Goal: Task Accomplishment & Management: Use online tool/utility

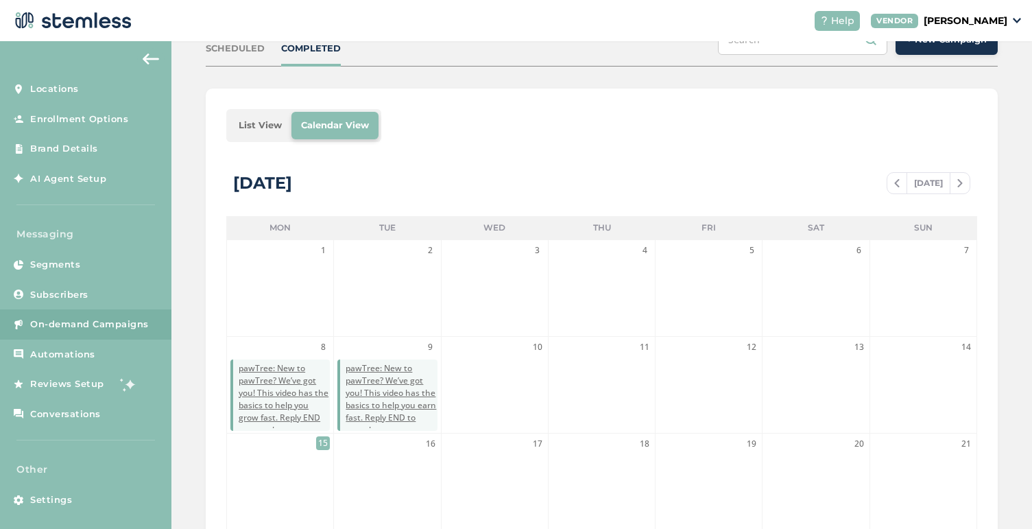
scroll to position [77, 0]
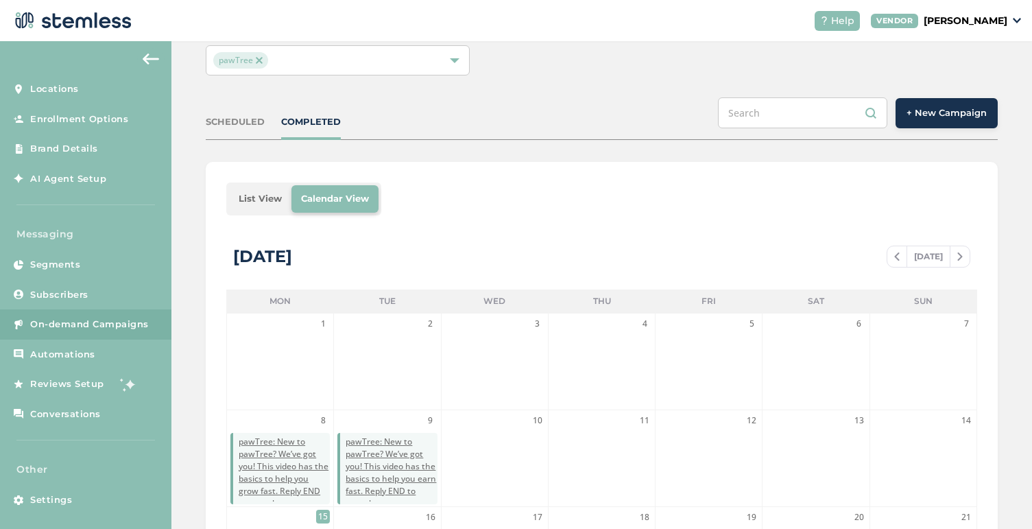
click at [966, 112] on span "+ New Campaign" at bounding box center [946, 113] width 80 height 14
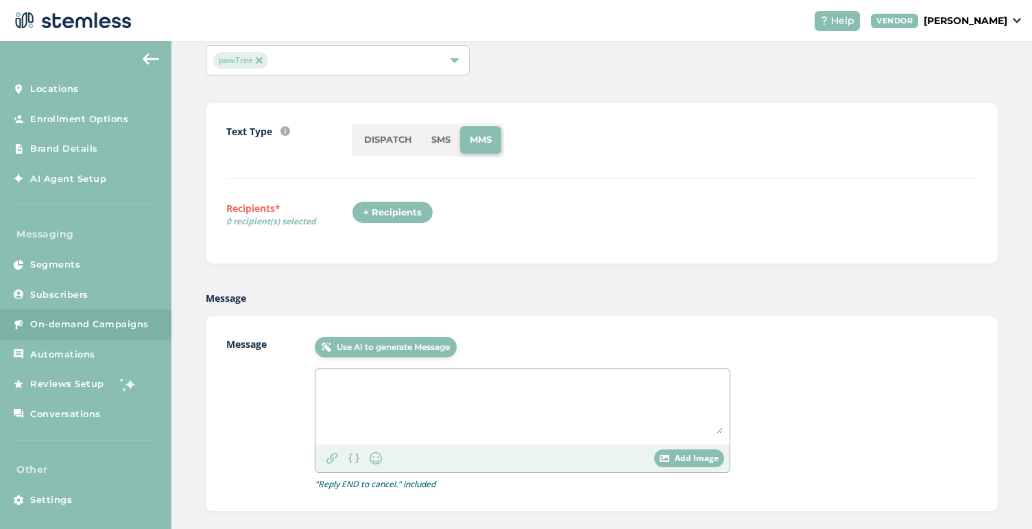
click at [445, 139] on li "SMS" at bounding box center [441, 139] width 38 height 27
click at [407, 390] on textarea at bounding box center [522, 405] width 400 height 58
paste textarea "Don’t miss your chance: Double Dash = 2X bonuses during your first 90 days!"
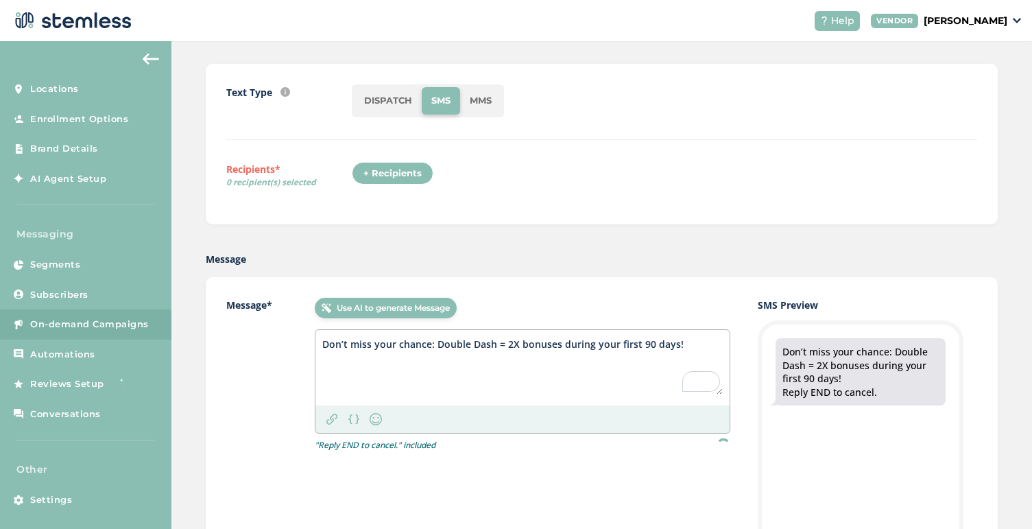
scroll to position [128, 0]
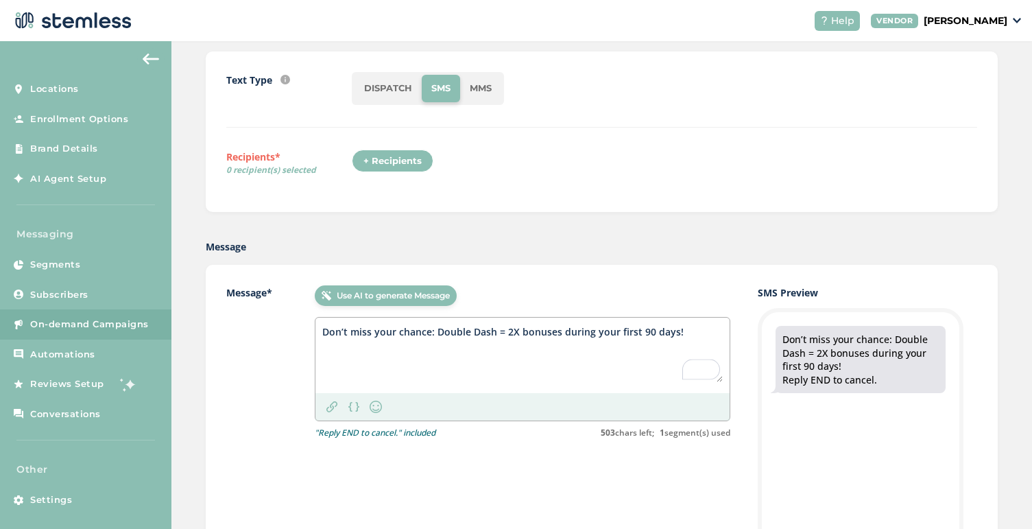
click at [322, 331] on textarea "Don’t miss your chance: Double Dash = 2X bonuses during your first 90 days!" at bounding box center [522, 353] width 400 height 58
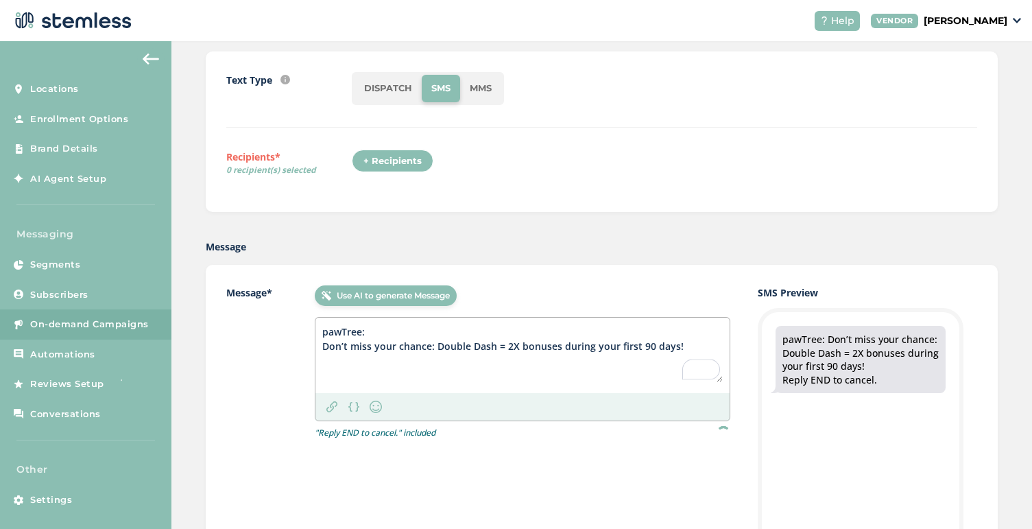
type textarea "pawTree: Don’t miss your chance: Double Dash = 2X bonuses during your first 90 …"
click at [334, 403] on img at bounding box center [331, 406] width 11 height 11
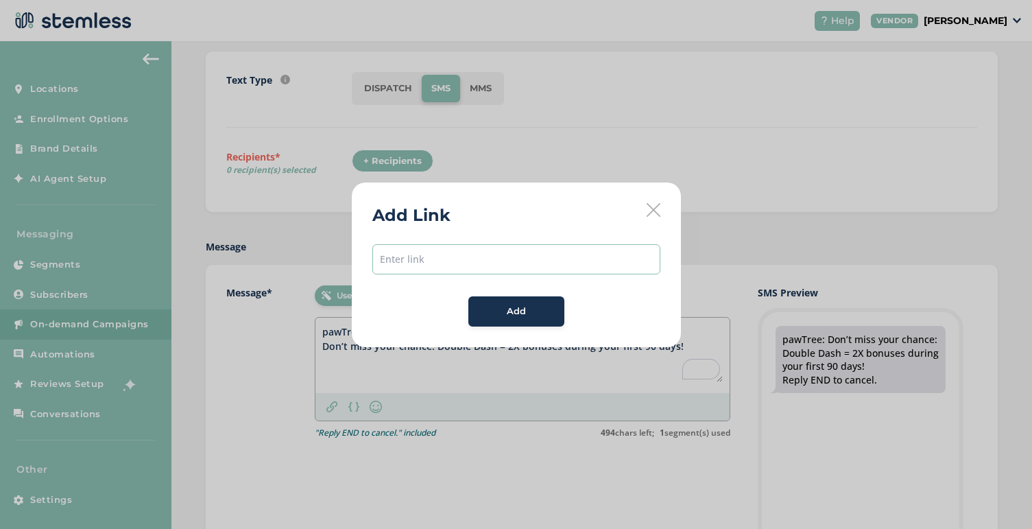
click at [409, 265] on input "text" at bounding box center [516, 259] width 288 height 30
paste input "file:///Users/mariaechegaray/Downloads/FINAL_InformationalPDF-DecemberCampaign_…"
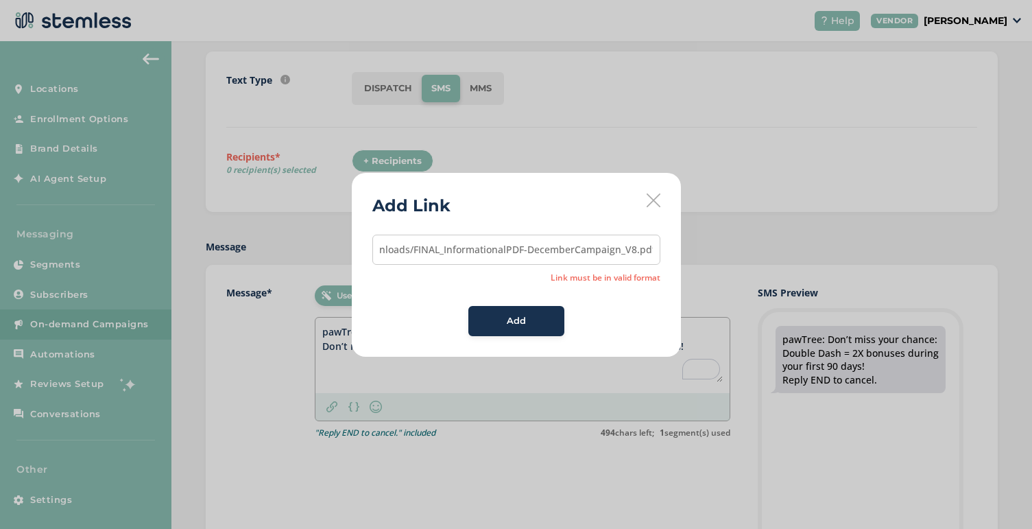
click at [499, 299] on span "file:///Users/mariaechegaray/Downloads/FINAL_InformationalPDF-DecemberCampaign_…" at bounding box center [516, 285] width 288 height 101
click at [504, 317] on div "Add" at bounding box center [516, 321] width 74 height 14
click at [514, 317] on span "Add" at bounding box center [516, 321] width 19 height 14
click at [542, 237] on input "file:///Users/mariaechegaray/Downloads/FINAL_InformationalPDF-DecemberCampaign_…" at bounding box center [516, 250] width 288 height 30
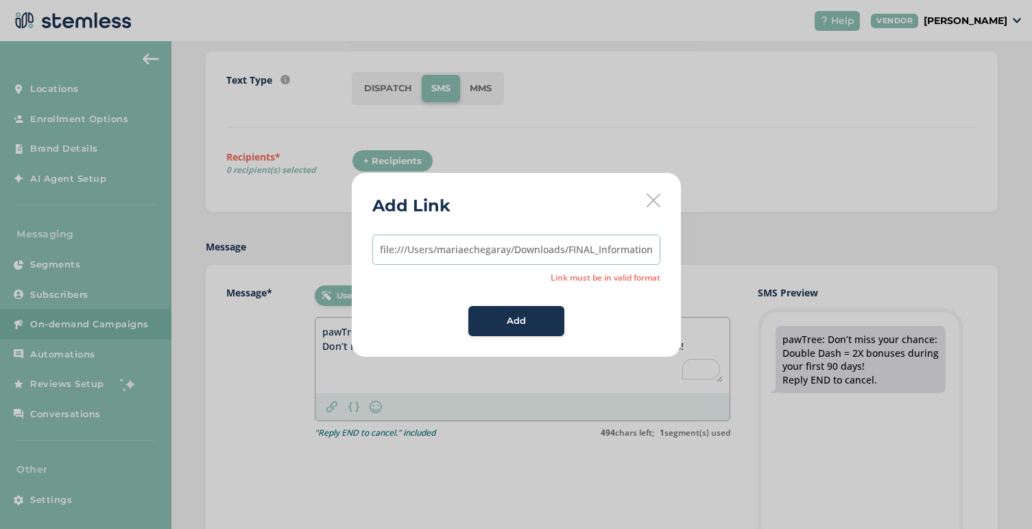
click at [542, 237] on input "file:///Users/mariaechegaray/Downloads/FINAL_InformationalPDF-DecemberCampaign_…" at bounding box center [516, 250] width 288 height 30
paste input "[URL][DOMAIN_NAME]"
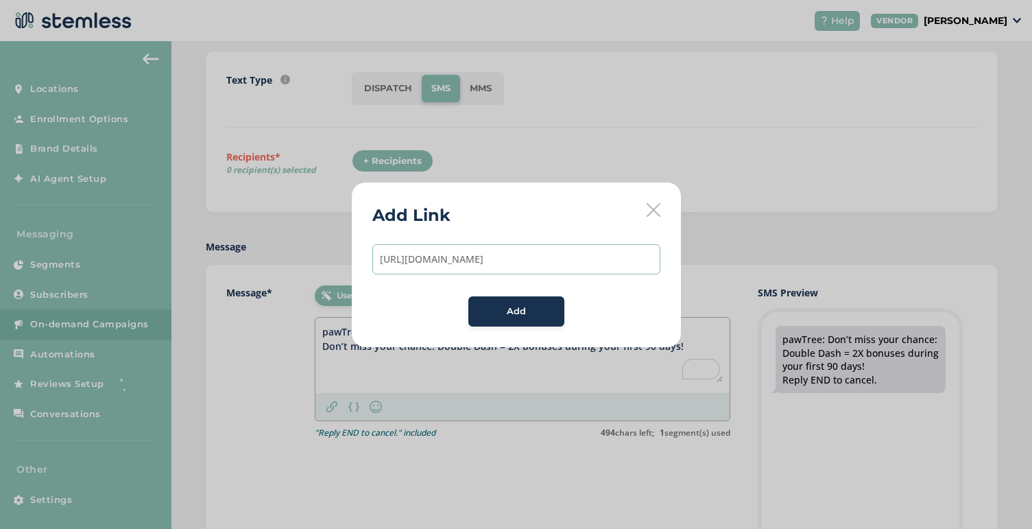
scroll to position [0, 95]
type input "[URL][DOMAIN_NAME]"
click at [518, 315] on span "Add" at bounding box center [516, 311] width 19 height 14
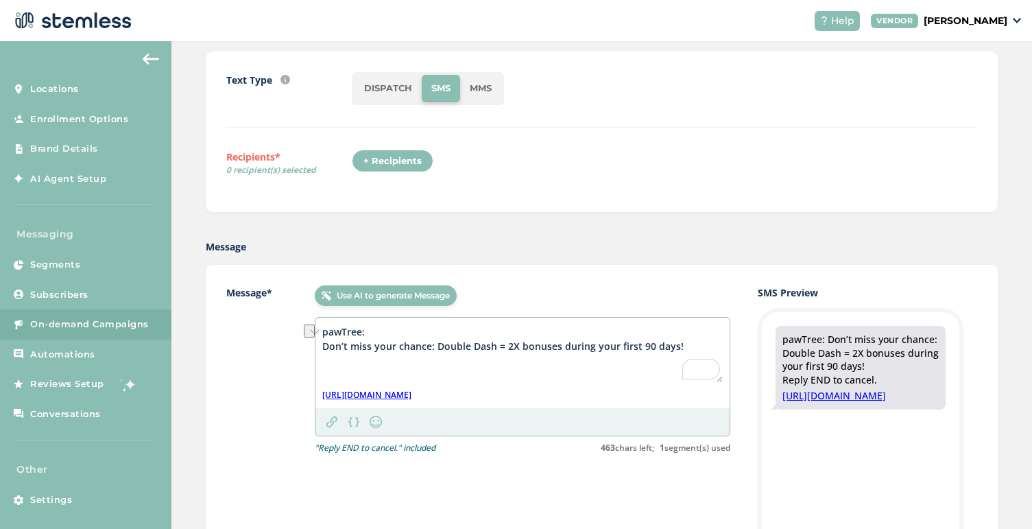
drag, startPoint x: 561, startPoint y: 346, endPoint x: 671, endPoint y: 345, distance: 109.7
click at [671, 345] on textarea "pawTree: Don’t miss your chance: Double Dash = 2X bonuses during your first 90 …" at bounding box center [522, 353] width 400 height 58
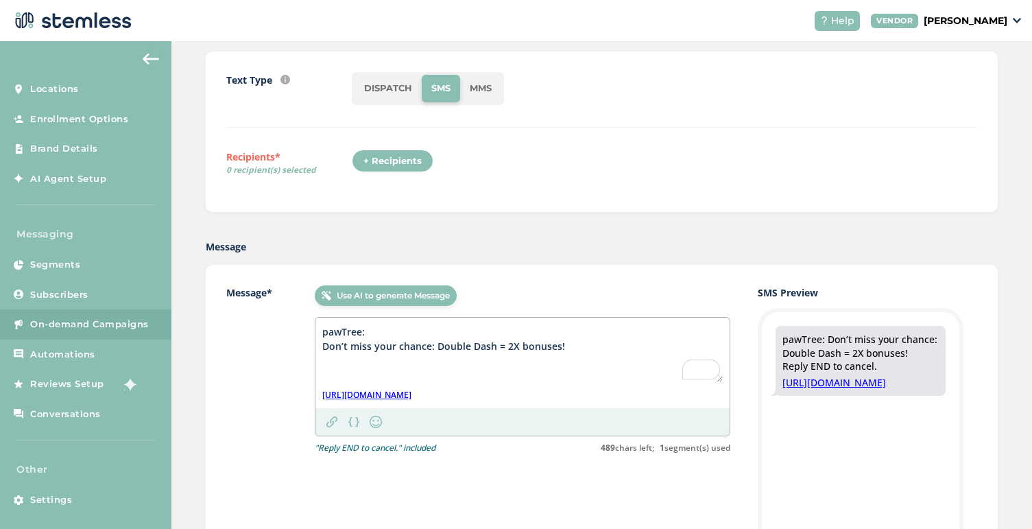
click at [572, 346] on textarea "pawTree: Don’t miss your chance: Double Dash = 2X bonuses!" at bounding box center [522, 353] width 400 height 58
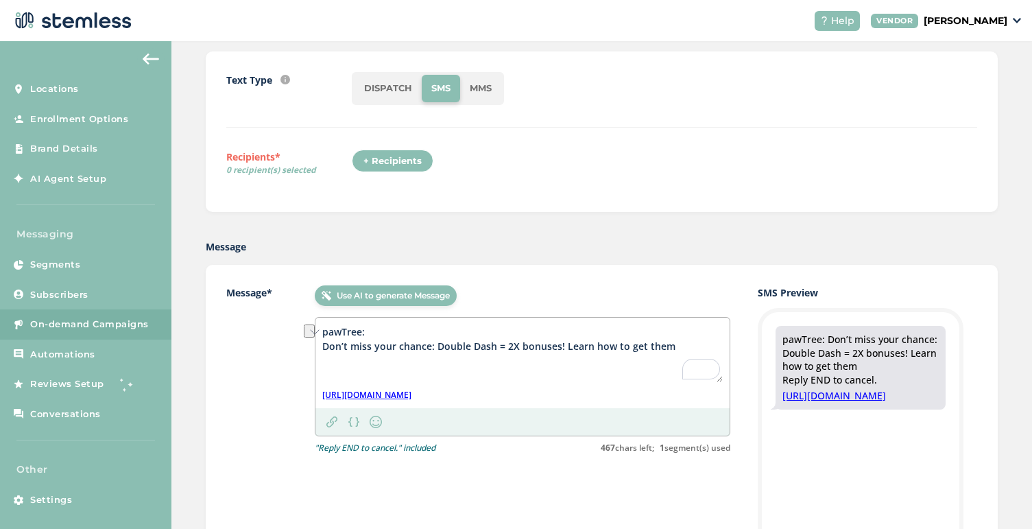
drag, startPoint x: 564, startPoint y: 348, endPoint x: 669, endPoint y: 352, distance: 105.7
click at [669, 352] on textarea "pawTree: Don’t miss your chance: Double Dash = 2X bonuses! Learn how to get them" at bounding box center [522, 353] width 400 height 58
click at [375, 420] on img at bounding box center [376, 421] width 16 height 16
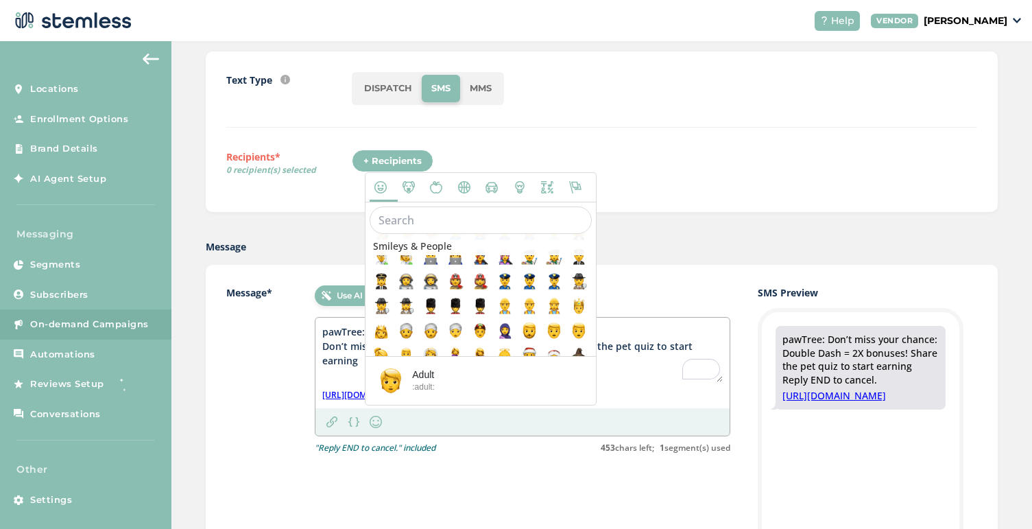
scroll to position [386, 0]
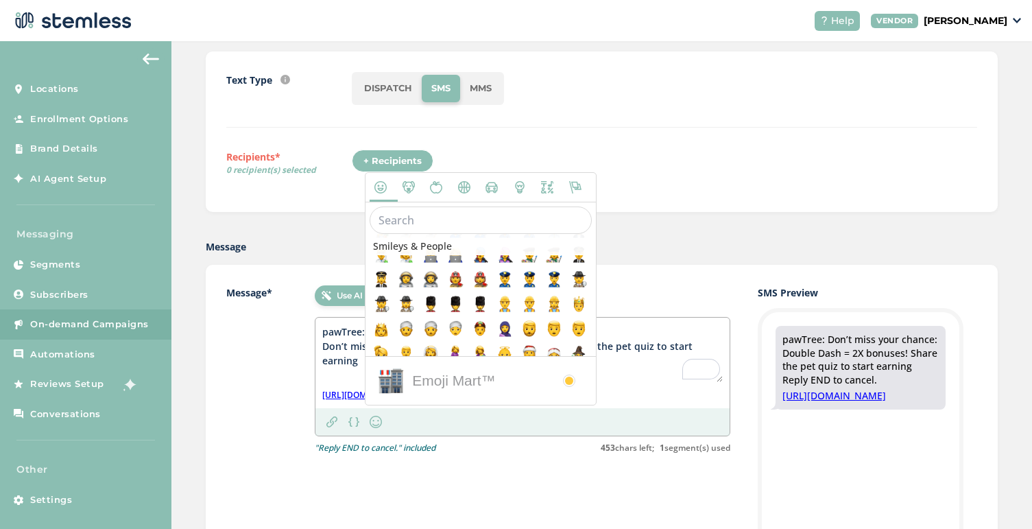
click at [642, 366] on textarea "pawTree: Don’t miss your chance: Double Dash = 2X bonuses! Share the pet quiz t…" at bounding box center [522, 353] width 400 height 58
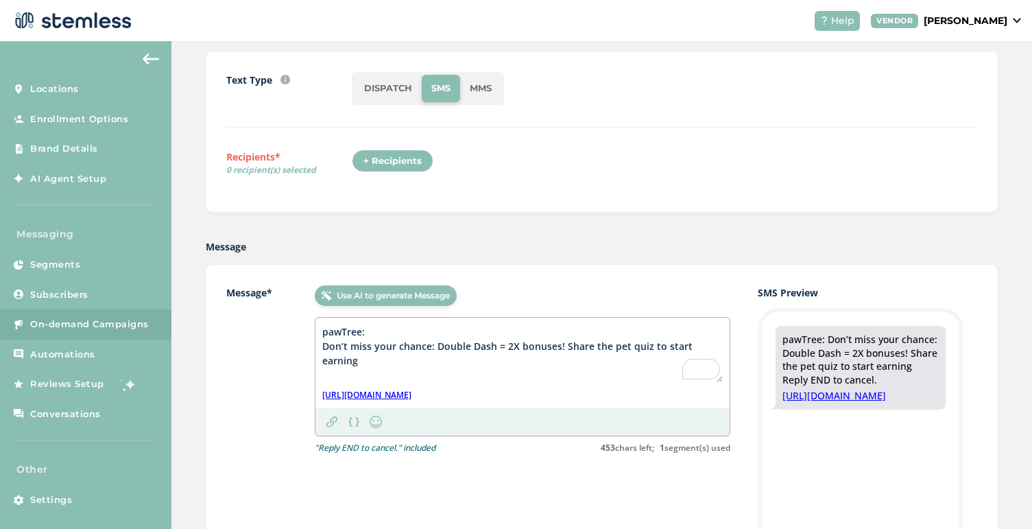
paste textarea "👉"
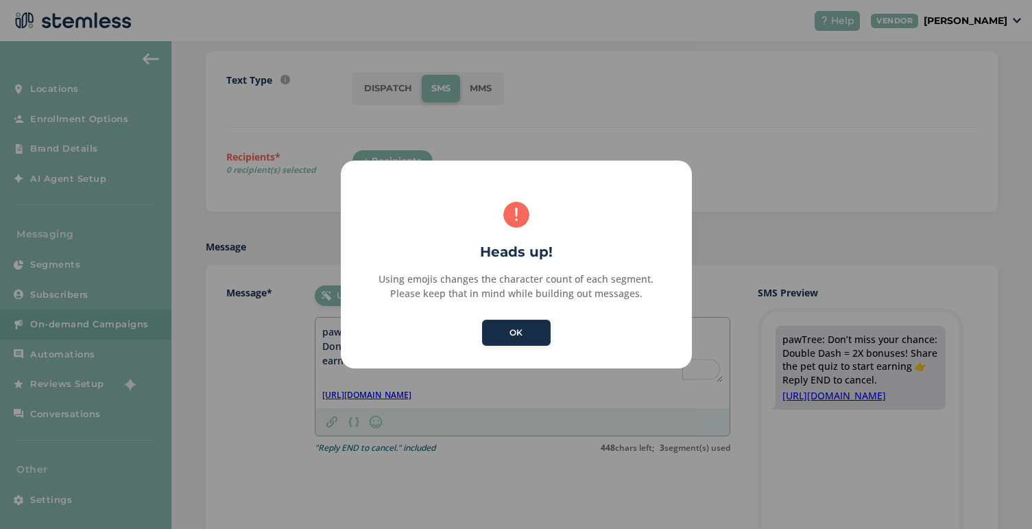
click at [525, 333] on button "OK" at bounding box center [516, 333] width 69 height 26
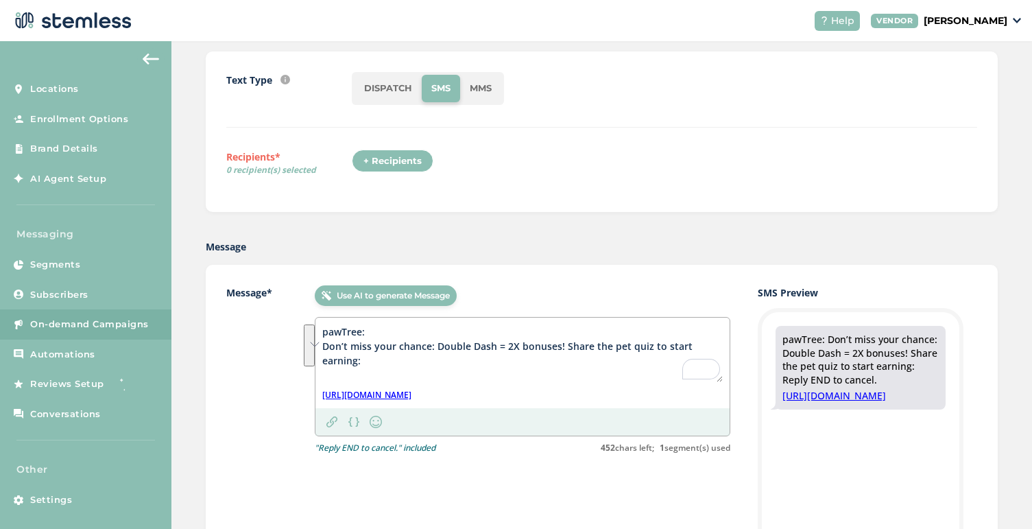
drag, startPoint x: 322, startPoint y: 331, endPoint x: 374, endPoint y: 361, distance: 59.6
click at [374, 361] on textarea "pawTree: Don’t miss your chance: Double Dash = 2X bonuses! Share the pet quiz t…" at bounding box center [522, 353] width 400 height 58
click at [612, 348] on textarea "pawTree: Don’t miss your chance: Double Dash = 2X bonuses! Share the pet quiz t…" at bounding box center [522, 353] width 400 height 58
click at [634, 343] on textarea "pawTree: Don’t miss your chance: Double Dash = 2X bonuses! Share the Pet quiz t…" at bounding box center [522, 353] width 400 height 58
drag, startPoint x: 400, startPoint y: 364, endPoint x: 320, endPoint y: 350, distance: 80.8
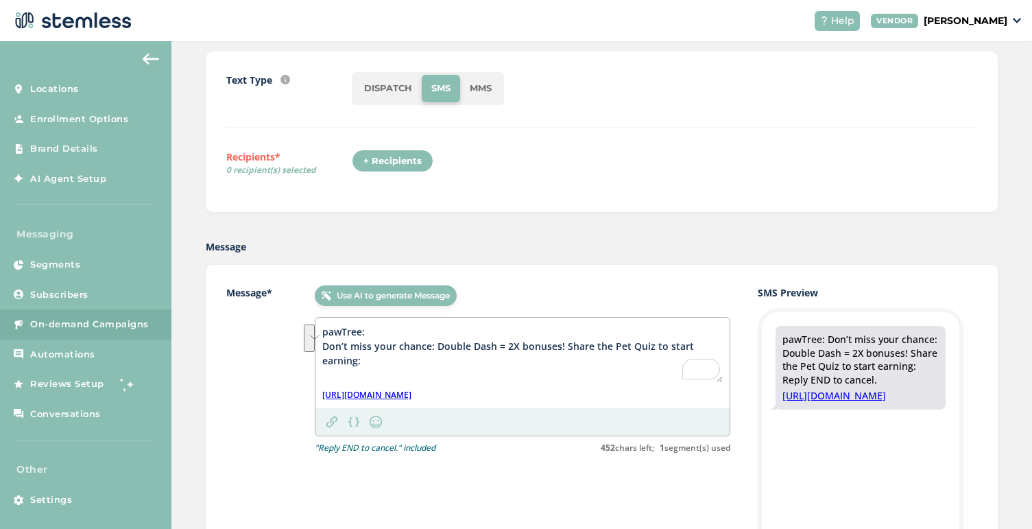
click at [320, 350] on div "pawTree: Don’t miss your chance: Double Dash = 2X bonuses! Share the Pet Quiz t…" at bounding box center [522, 362] width 414 height 91
paste textarea "'t miss it: Double your bonuses with Double Dash"
type textarea "pawTree: Don't miss it: Double your bonuses with Double Dash! Share the Pet Qui…"
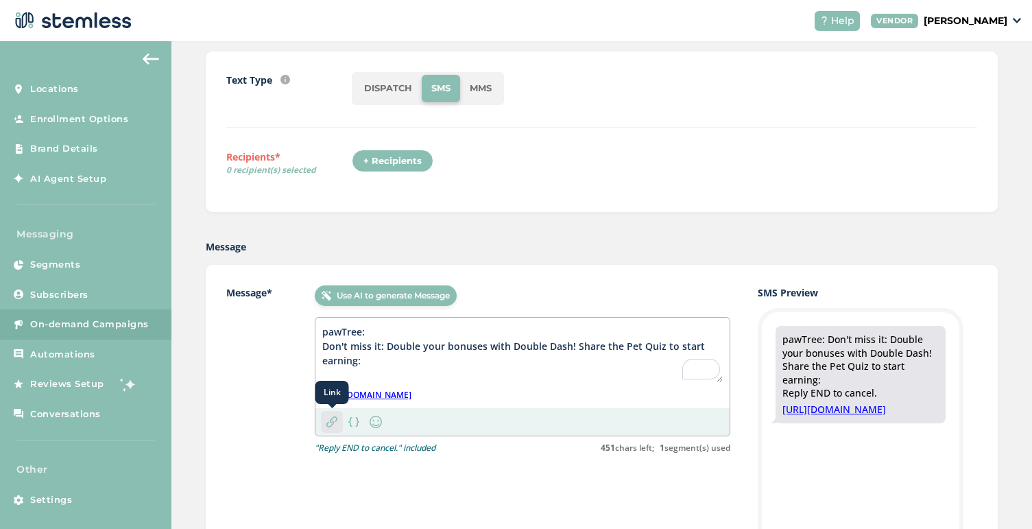
click at [335, 417] on img at bounding box center [331, 421] width 11 height 11
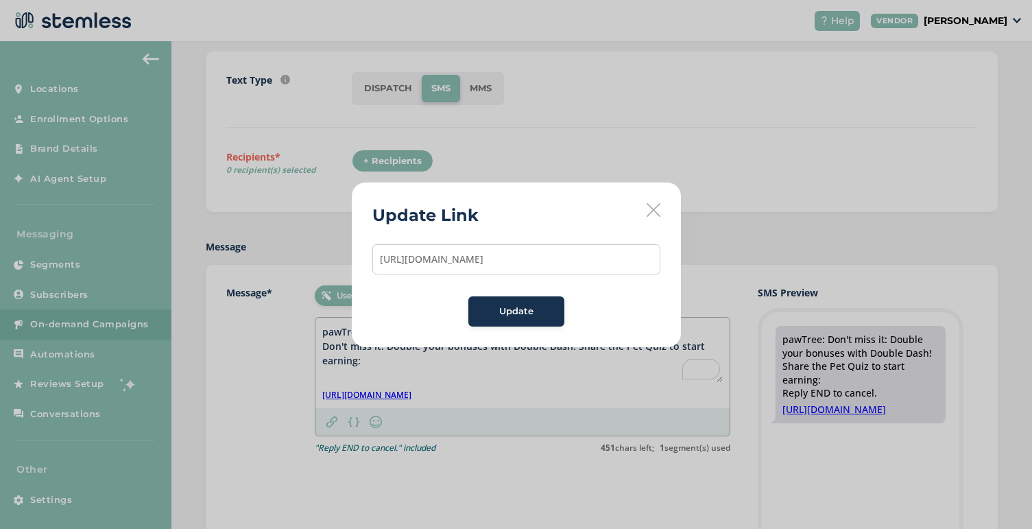
click at [428, 256] on input "[URL][DOMAIN_NAME]" at bounding box center [516, 259] width 288 height 30
type input "[URL][DOMAIN_NAME]"
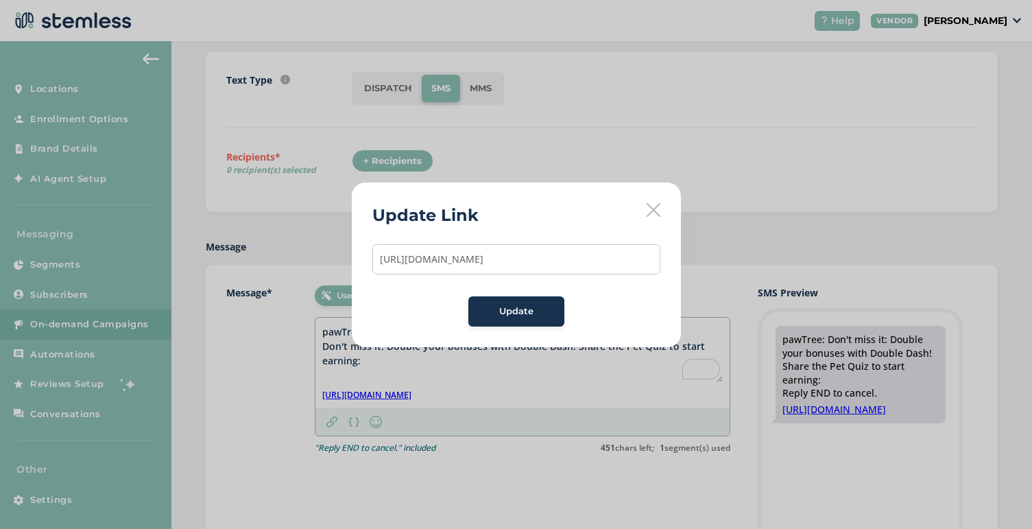
click at [512, 315] on span "Update" at bounding box center [516, 311] width 34 height 14
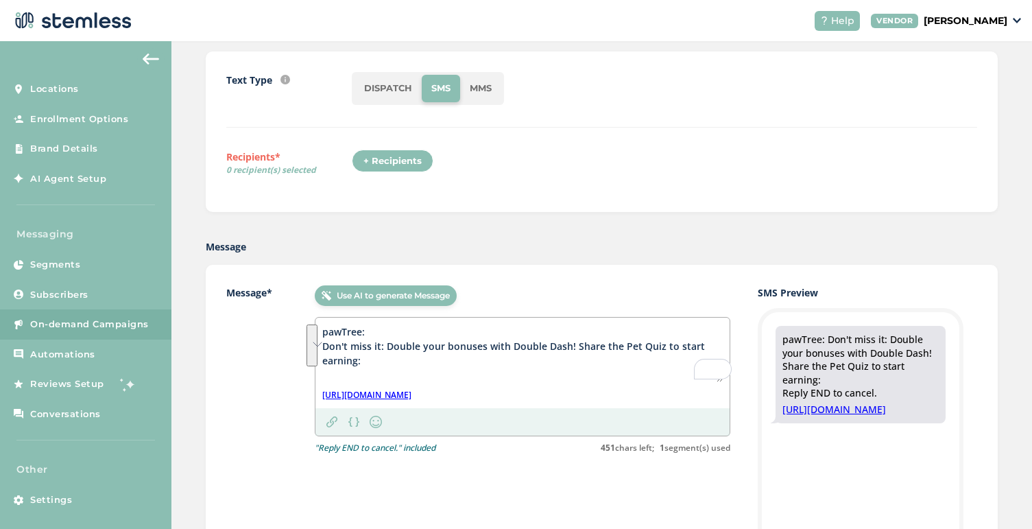
drag, startPoint x: 376, startPoint y: 365, endPoint x: 322, endPoint y: 322, distance: 69.4
click at [322, 322] on div "pawTree: Don't miss it: Double your bonuses with Double Dash! Share the Pet Qui…" at bounding box center [522, 362] width 414 height 91
